Goal: Entertainment & Leisure: Browse casually

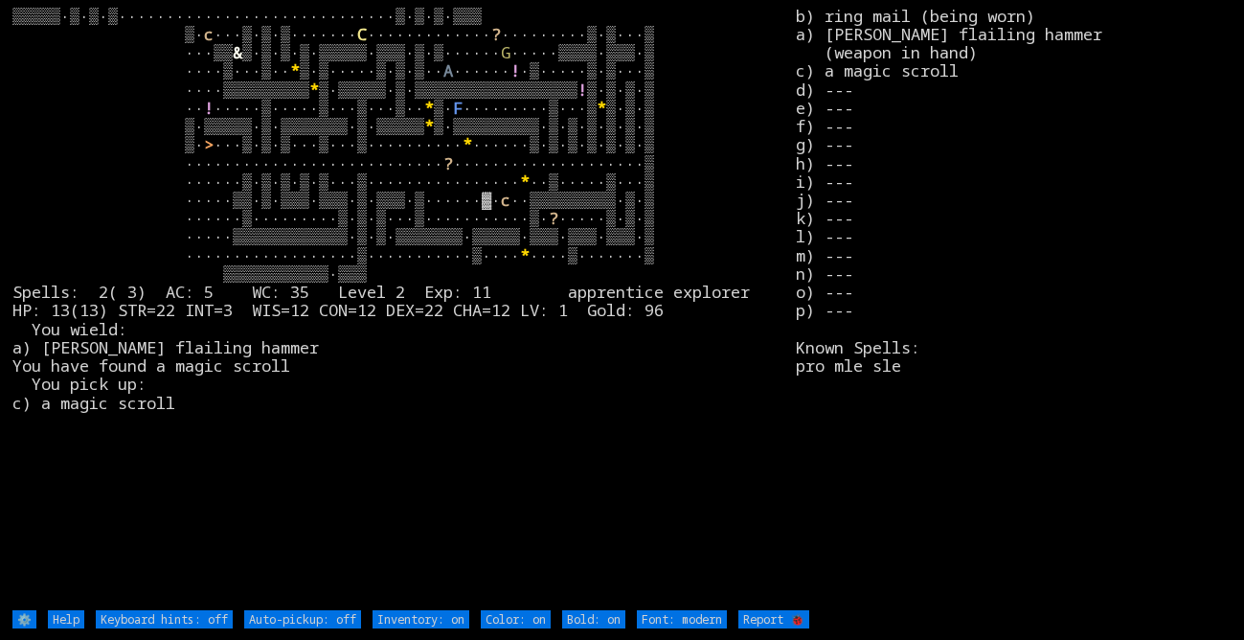
type off "Auto-pickup: on"
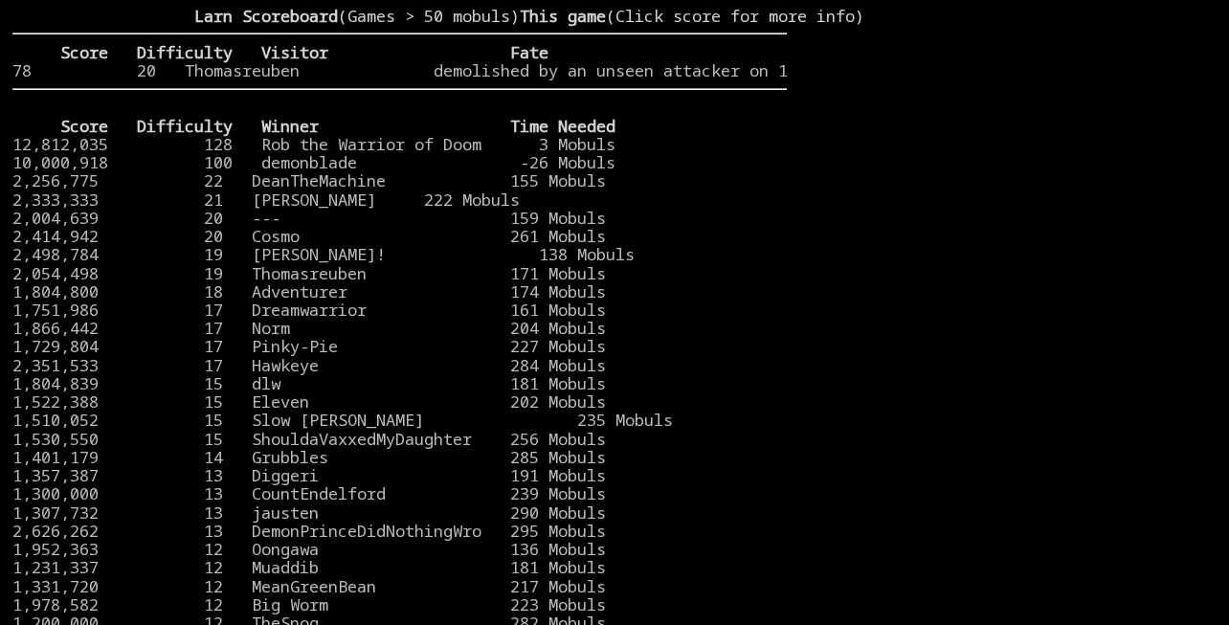
click at [207, 36] on larn "Larn Scoreboard (Games > 50 mobuls) This game (Click score for more info) Score…" at bounding box center [399, 301] width 775 height 588
click at [203, 43] on larn "Larn Scoreboard (Games > 50 mobuls) This game (Click score for more info) Score…" at bounding box center [399, 301] width 775 height 588
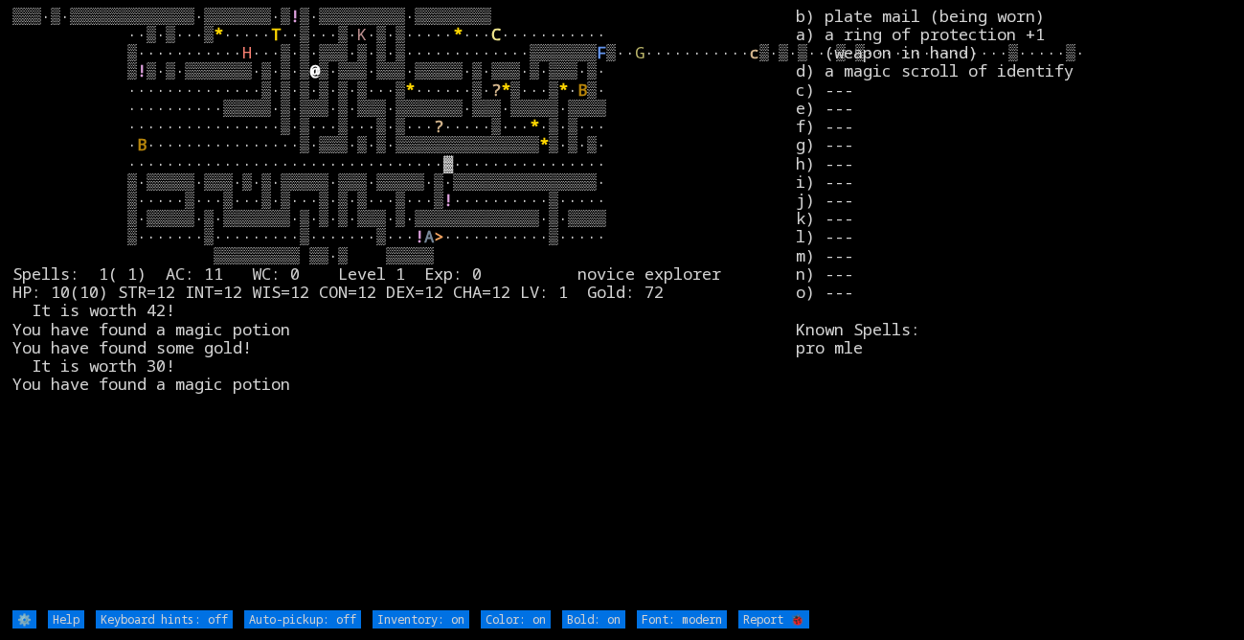
type off "Auto-pickup: on"
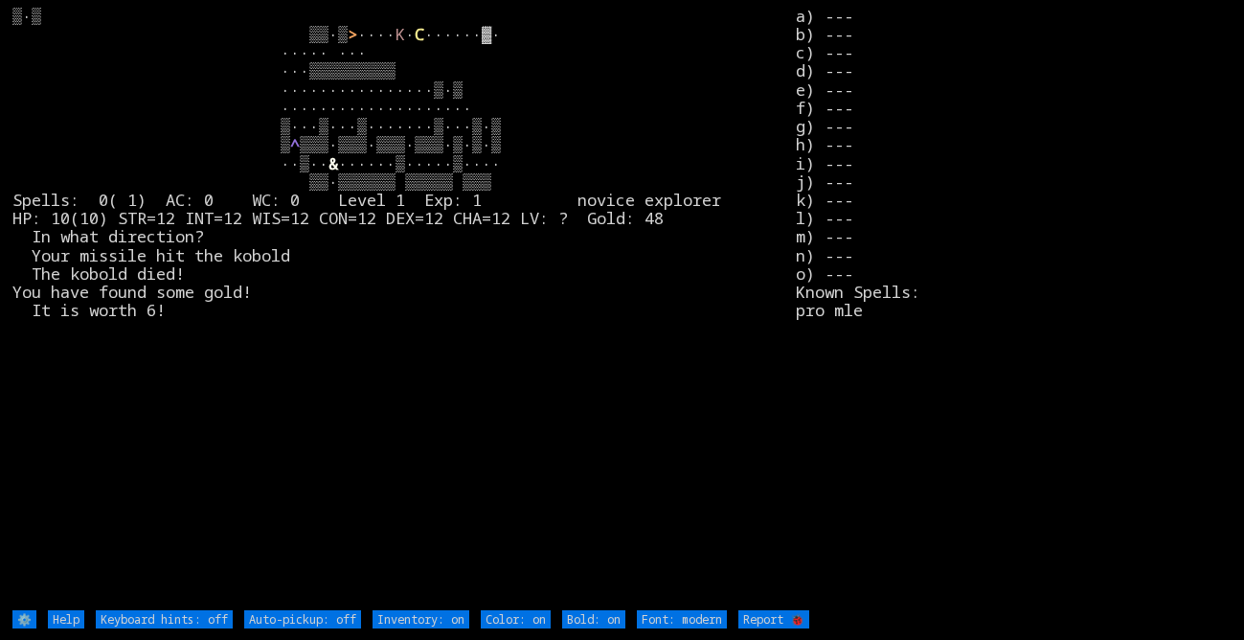
type off "Auto-pickup: on"
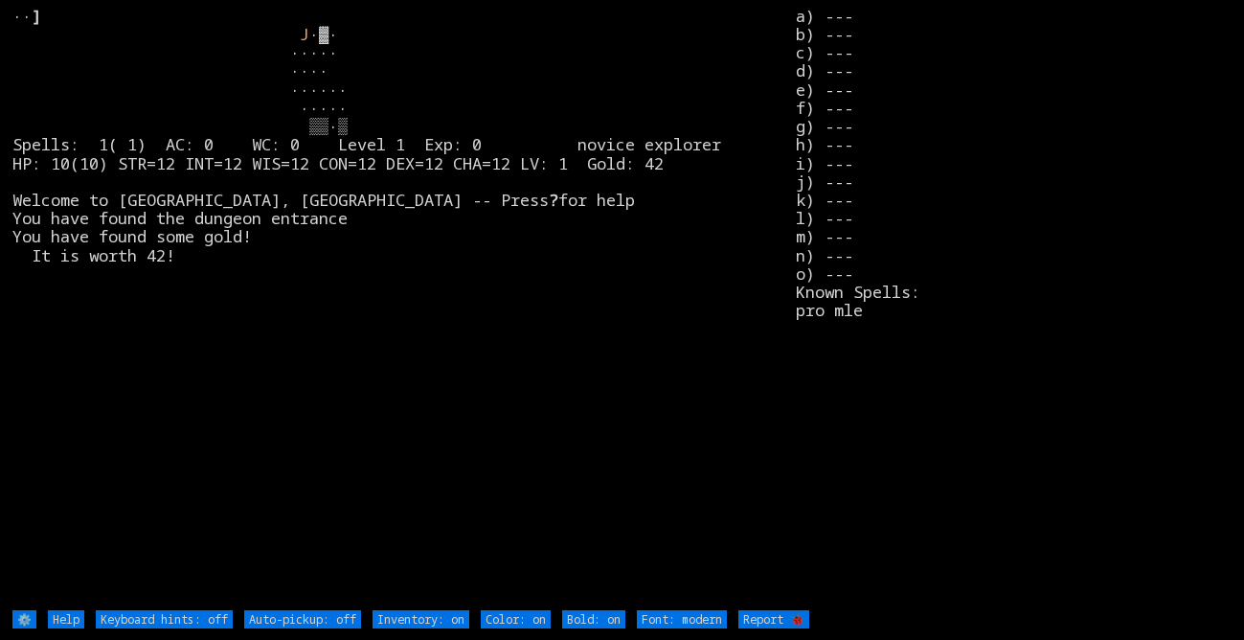
type off "Auto-pickup: on"
